Goal: Learn about a topic

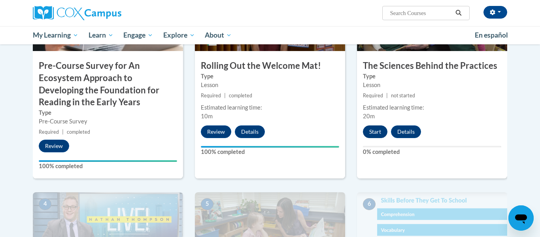
scroll to position [253, 0]
click at [383, 129] on button "Start" at bounding box center [375, 131] width 25 height 13
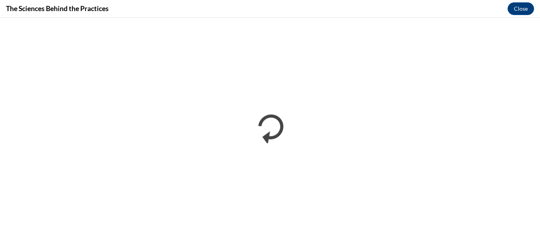
scroll to position [254, 0]
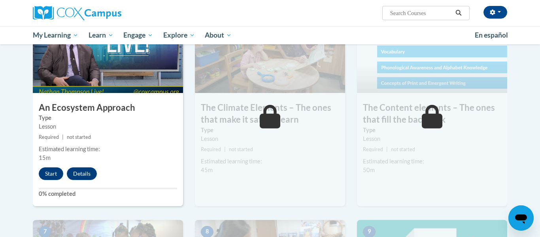
scroll to position [430, 0]
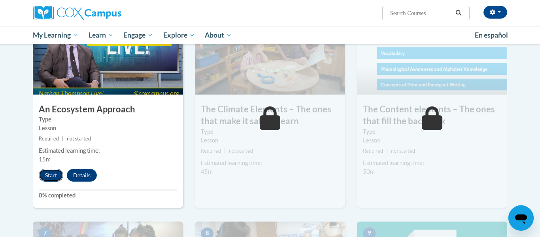
click at [50, 173] on button "Start" at bounding box center [51, 175] width 25 height 13
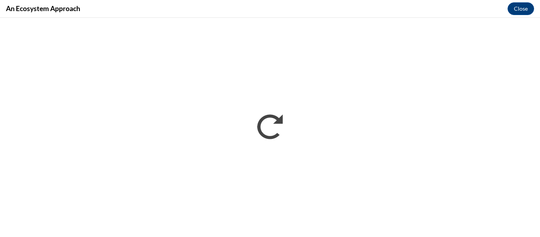
scroll to position [0, 0]
